Goal: Task Accomplishment & Management: Manage account settings

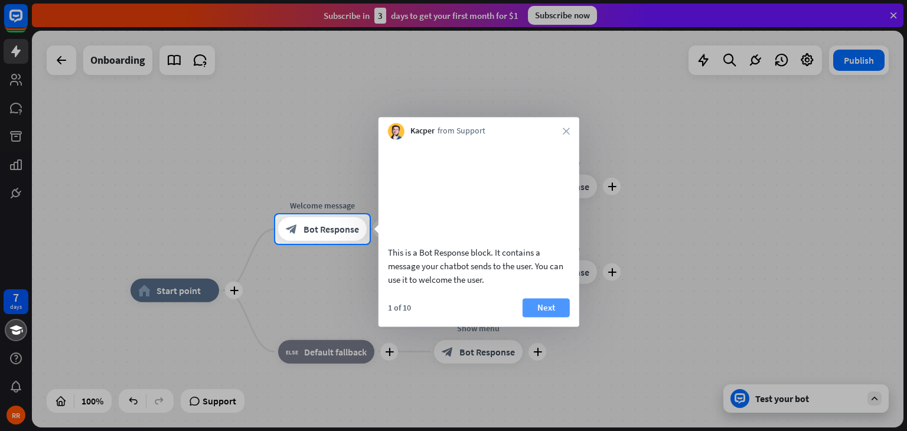
click at [546, 317] on button "Next" at bounding box center [546, 307] width 47 height 19
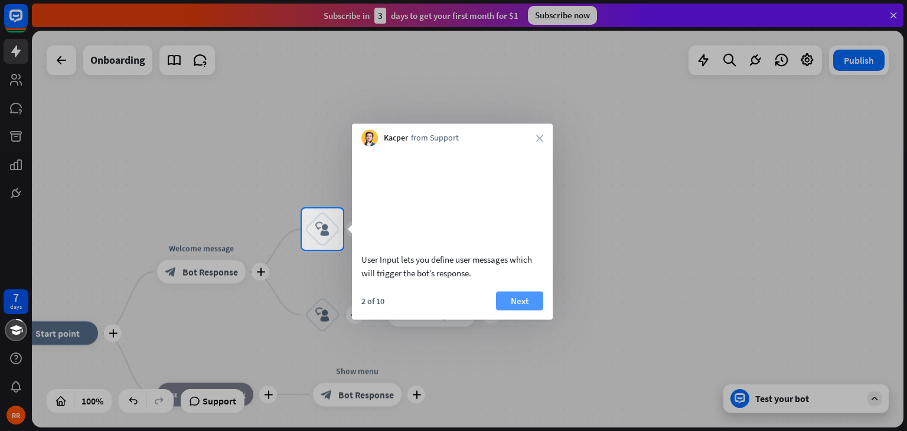
click at [522, 310] on button "Next" at bounding box center [519, 300] width 47 height 19
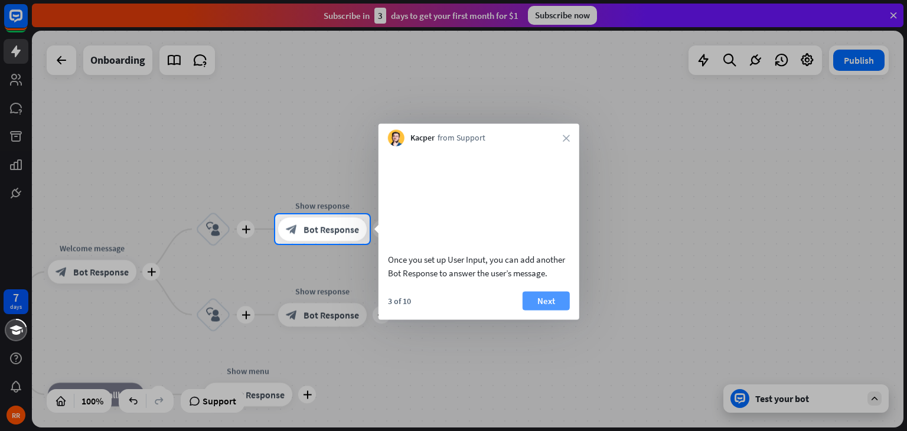
click at [548, 310] on button "Next" at bounding box center [546, 300] width 47 height 19
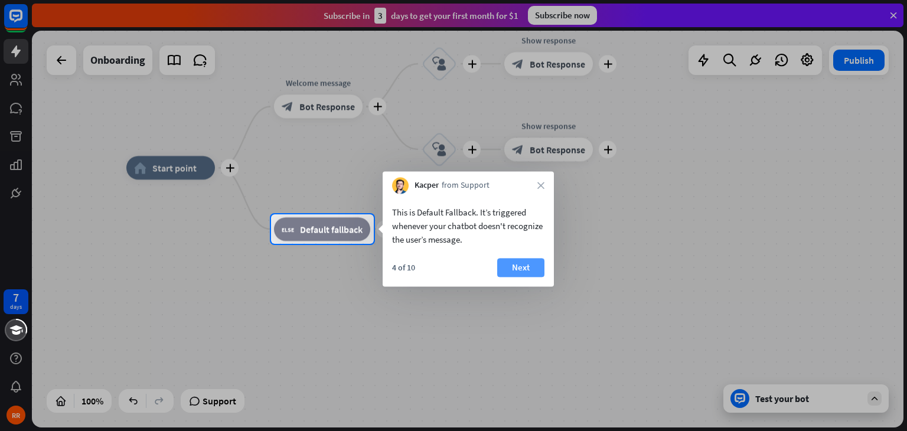
click at [517, 264] on button "Next" at bounding box center [520, 267] width 47 height 19
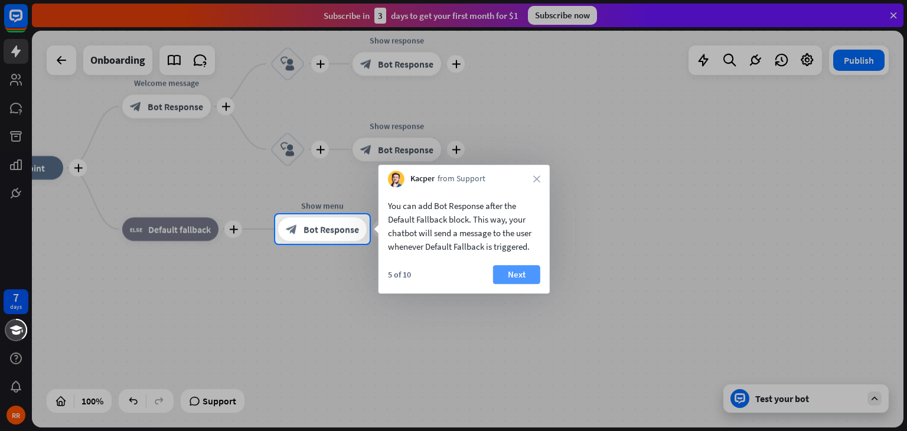
click at [529, 273] on button "Next" at bounding box center [516, 274] width 47 height 19
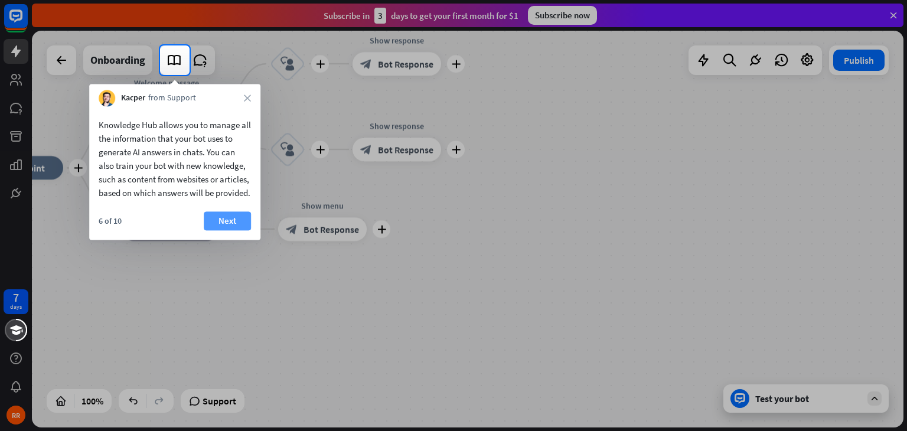
click at [226, 230] on button "Next" at bounding box center [227, 220] width 47 height 19
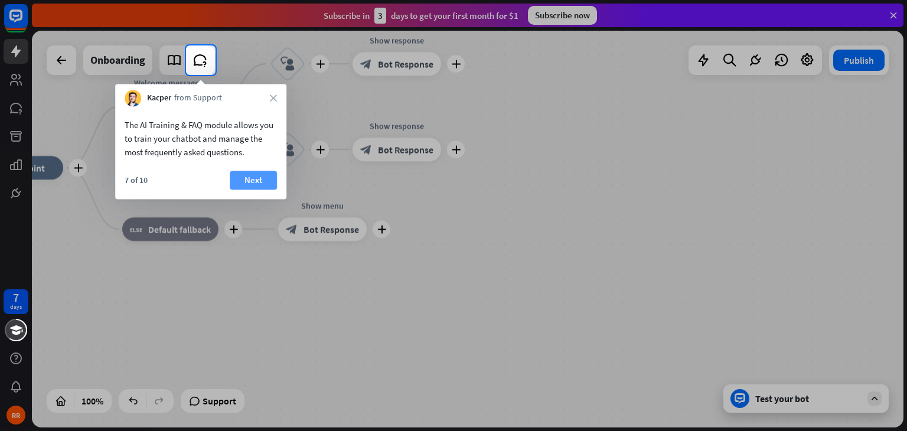
click at [262, 183] on button "Next" at bounding box center [253, 180] width 47 height 19
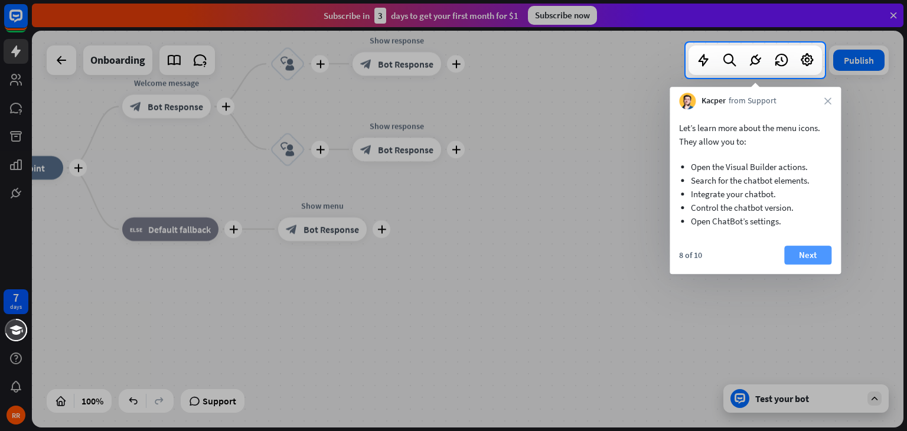
click at [811, 257] on button "Next" at bounding box center [807, 255] width 47 height 19
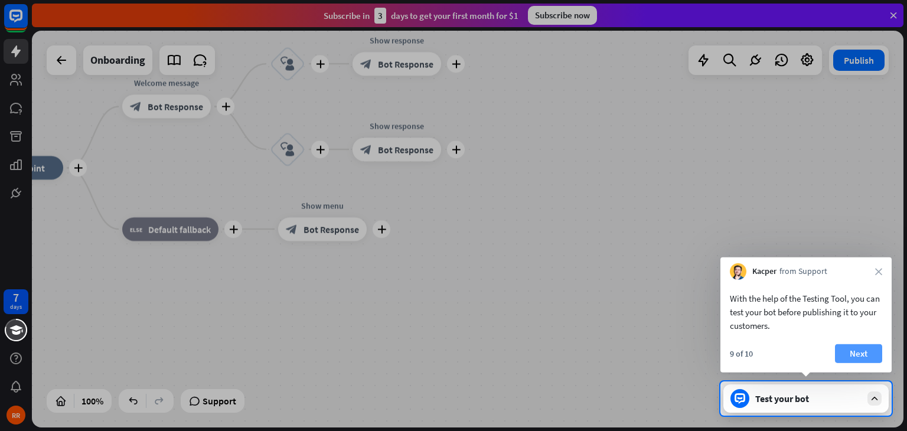
click at [856, 351] on button "Next" at bounding box center [858, 353] width 47 height 19
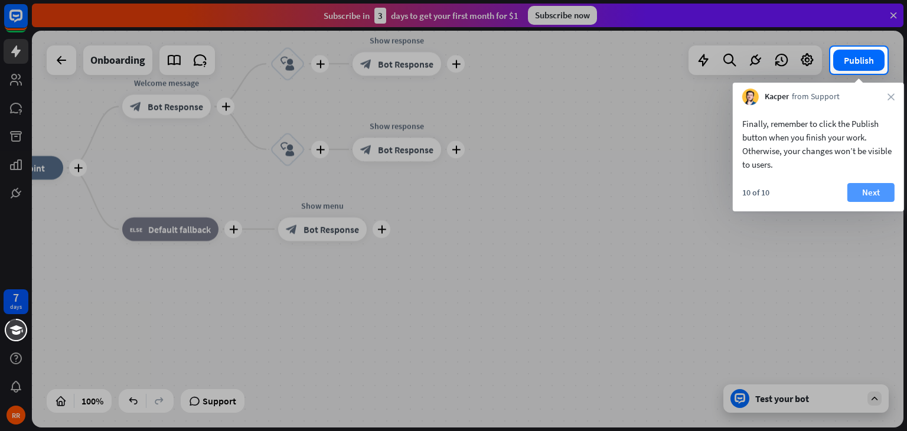
click at [877, 195] on button "Next" at bounding box center [871, 192] width 47 height 19
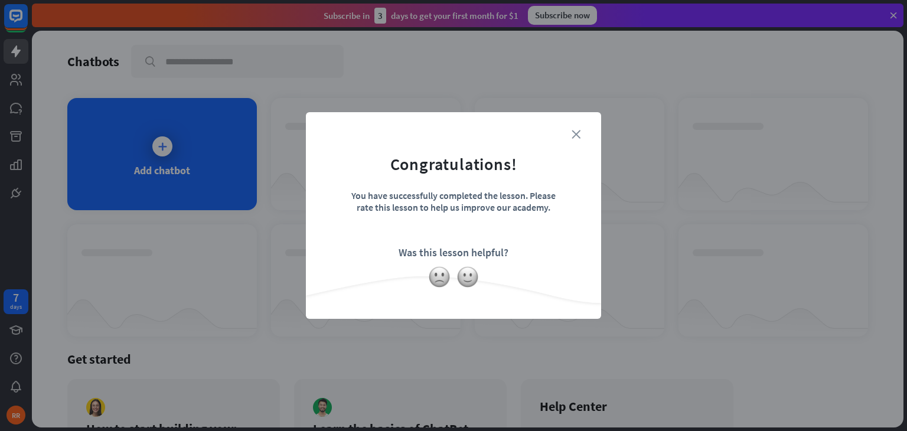
click at [576, 133] on icon "close" at bounding box center [576, 134] width 9 height 9
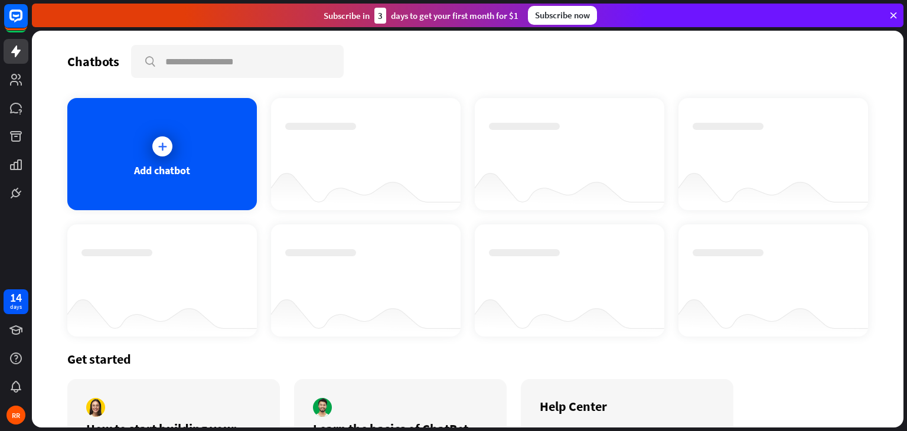
click at [565, 18] on div "Subscribe now" at bounding box center [562, 15] width 69 height 19
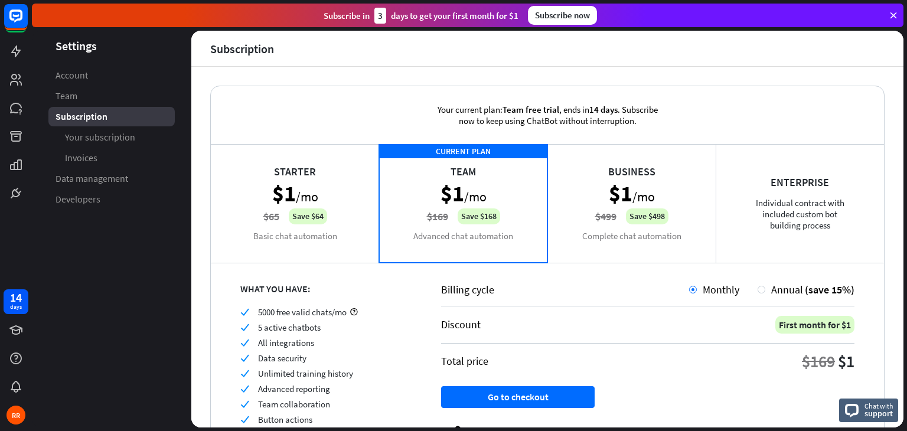
click at [300, 198] on div "Starter $1 /mo $65 Save $64 Basic chat automation" at bounding box center [295, 203] width 168 height 118
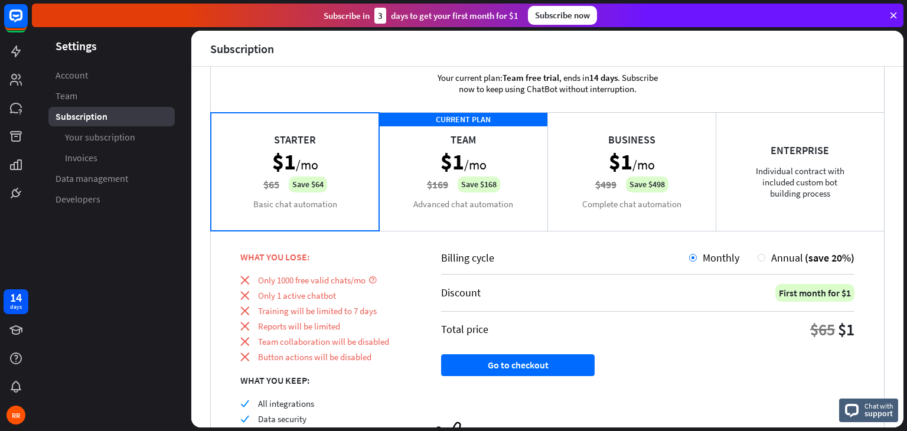
scroll to position [59, 0]
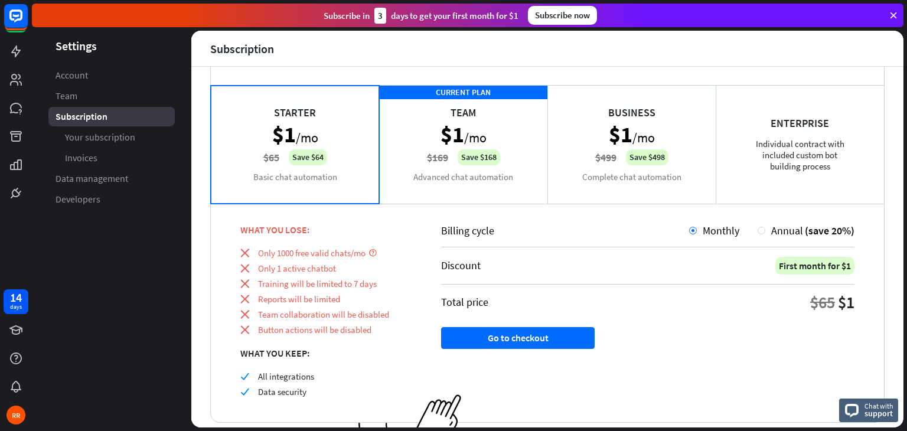
click at [493, 139] on div "CURRENT PLAN Team $1 /mo $169 Save $168 Advanced chat automation" at bounding box center [463, 144] width 168 height 118
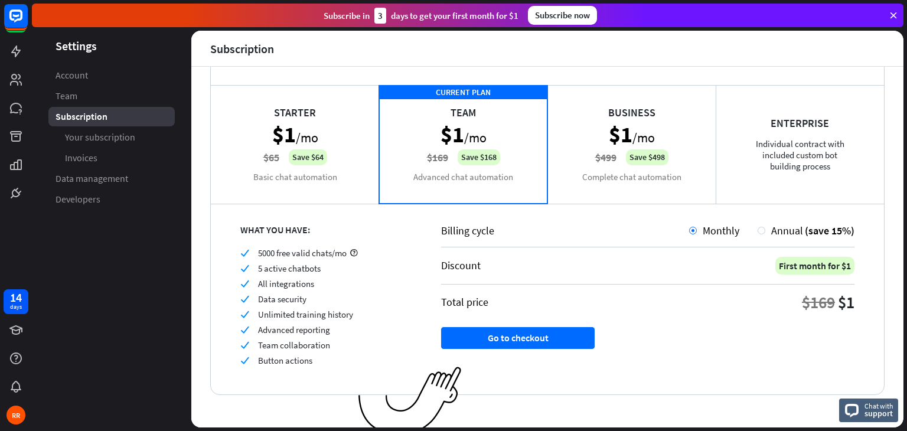
scroll to position [67, 0]
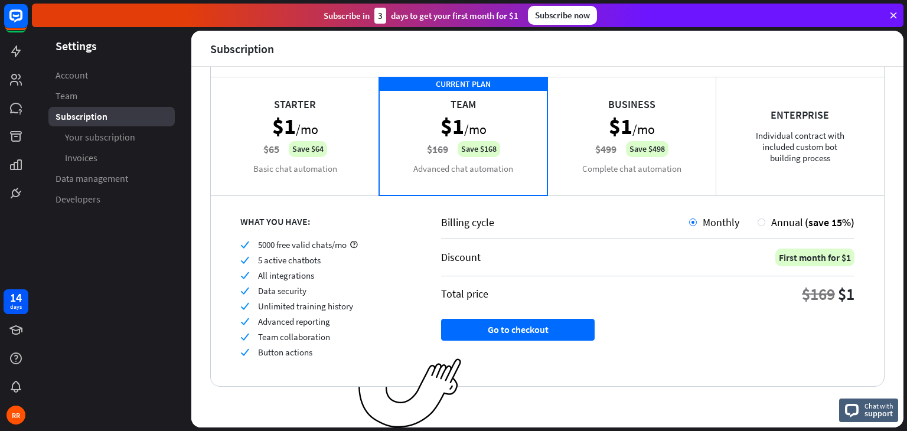
click at [647, 131] on div "Business $1 /mo $499 Save $498 Complete chat automation" at bounding box center [632, 136] width 168 height 118
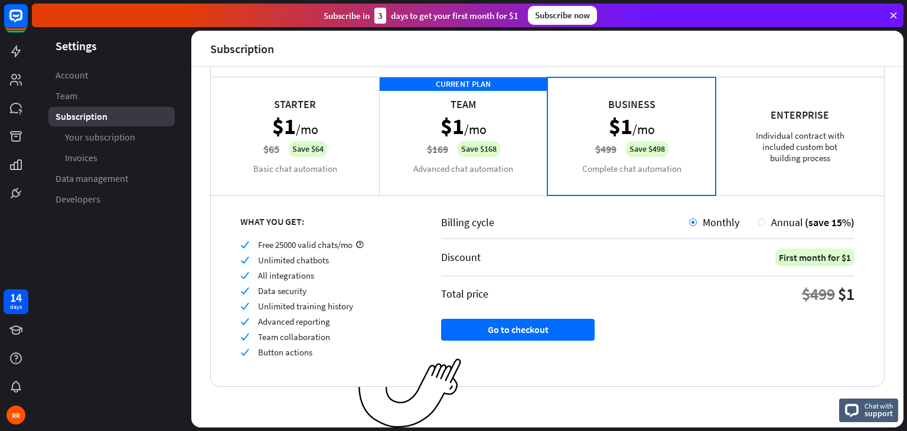
click at [480, 149] on div "CURRENT PLAN Team $1 /mo $169 Save $168 Advanced chat automation" at bounding box center [463, 136] width 168 height 118
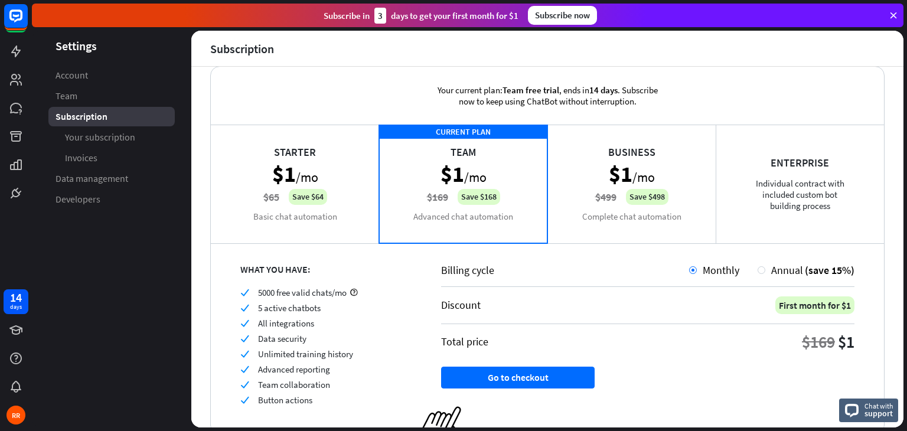
scroll to position [0, 0]
